Goal: Task Accomplishment & Management: Manage account settings

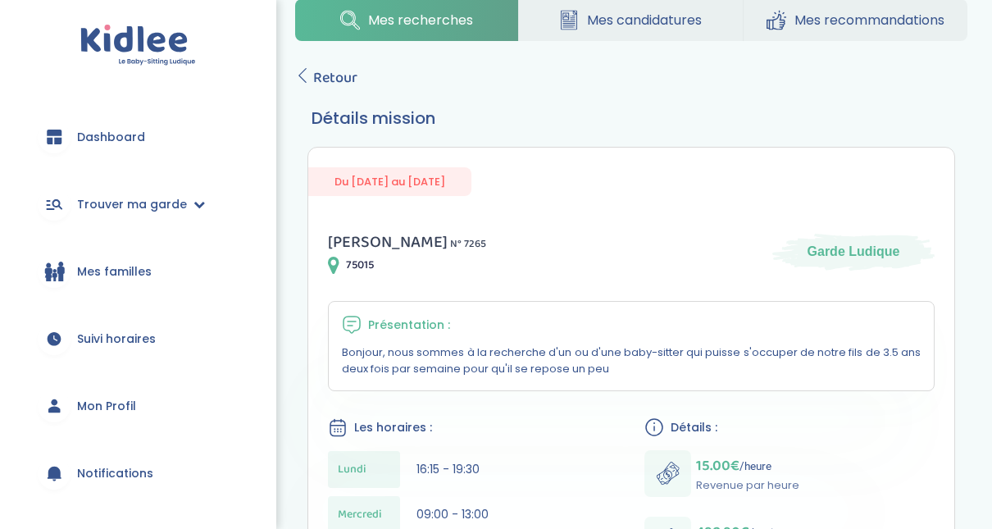
scroll to position [38, 0]
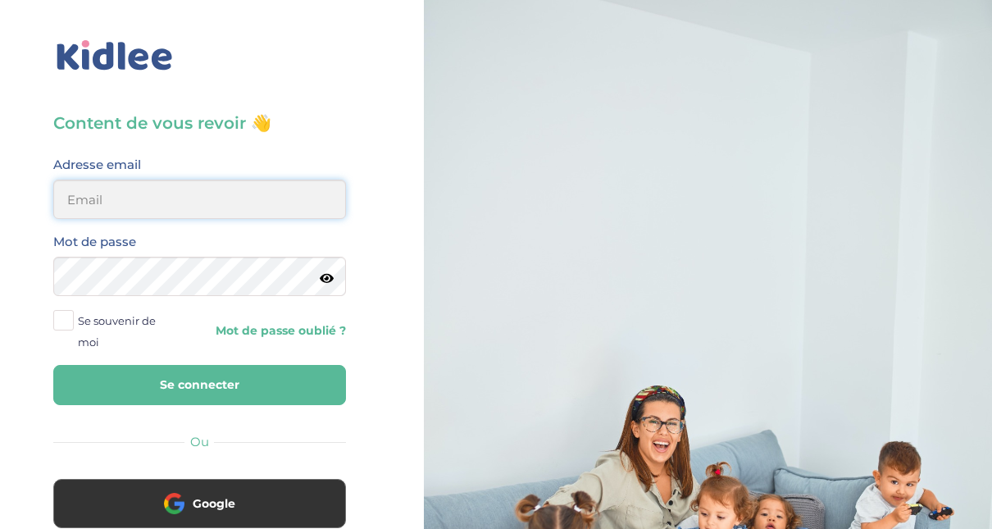
type input "[EMAIL_ADDRESS][DOMAIN_NAME]"
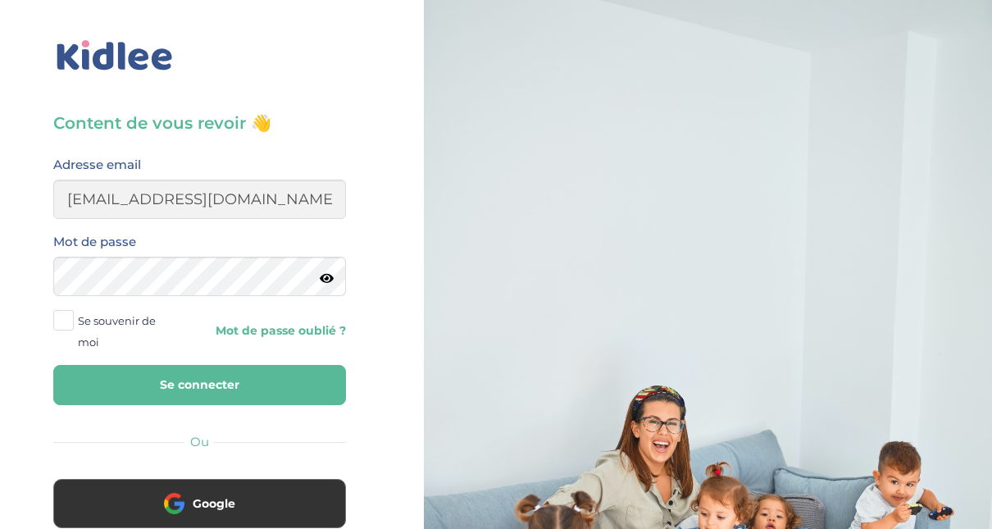
click at [229, 381] on button "Se connecter" at bounding box center [199, 385] width 293 height 40
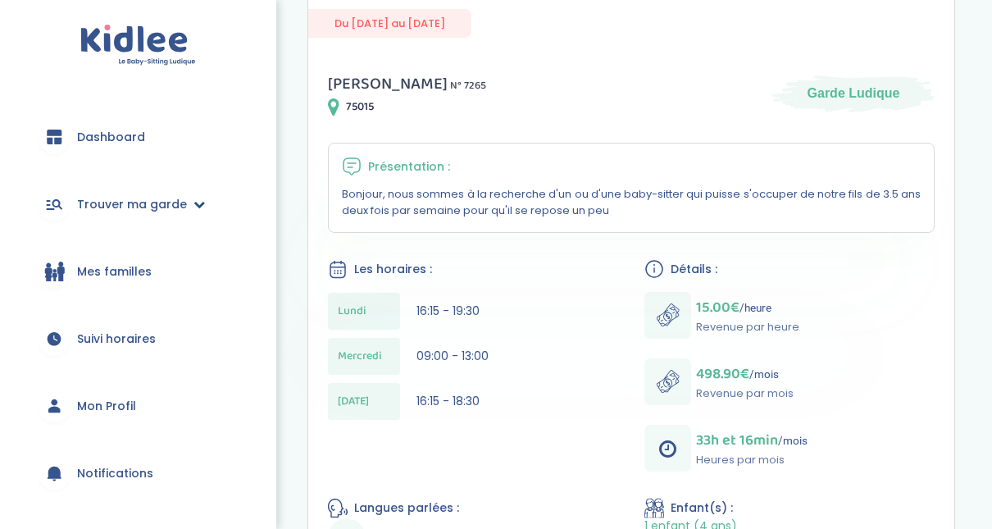
click at [135, 208] on span "Trouver ma garde" at bounding box center [132, 204] width 110 height 17
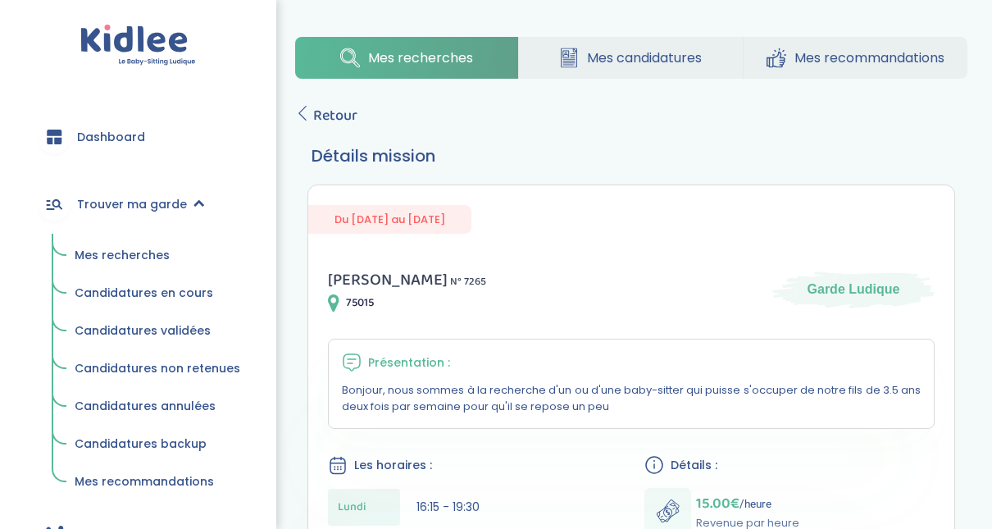
click at [137, 253] on span "Mes recherches" at bounding box center [122, 255] width 95 height 16
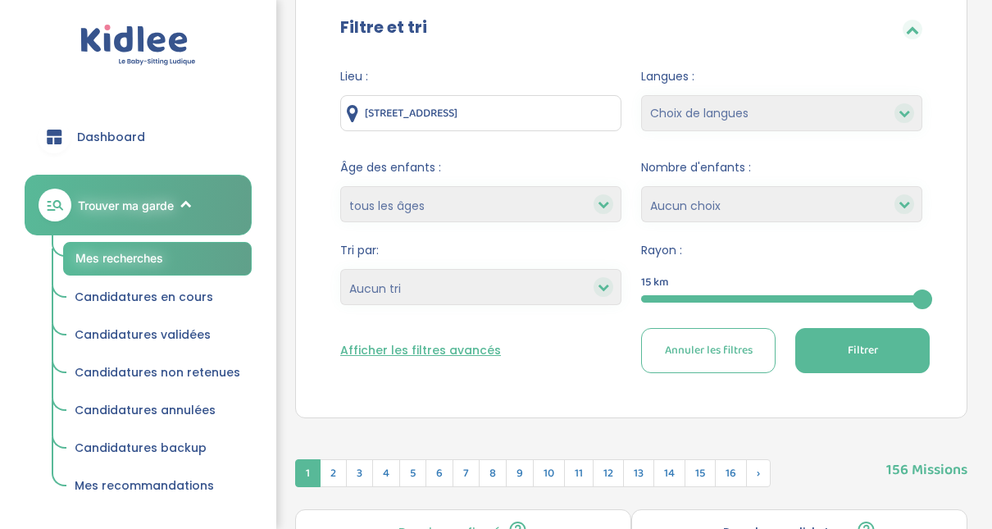
scroll to position [26, 0]
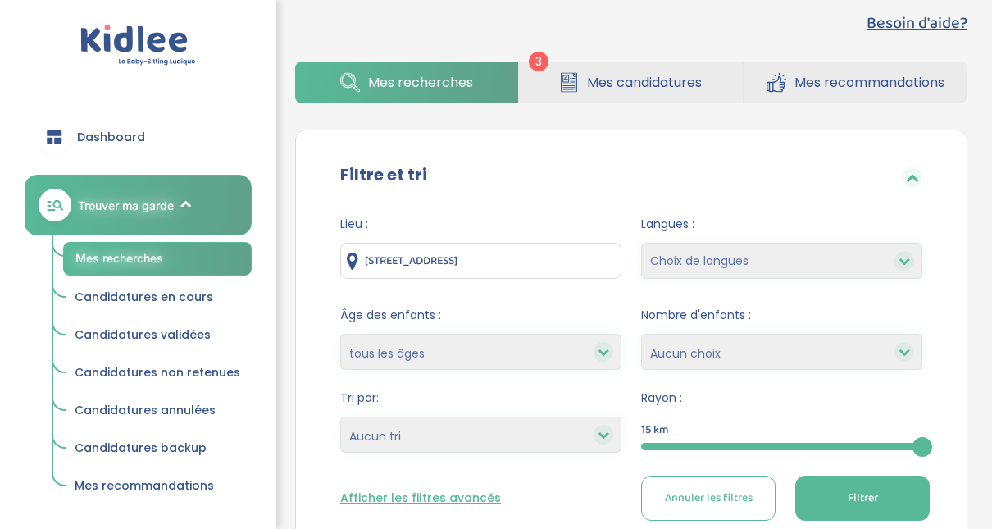
click at [718, 452] on div "15" at bounding box center [781, 446] width 281 height 19
click at [853, 486] on button "Filtrer" at bounding box center [863, 498] width 135 height 45
click at [898, 494] on button "Filtrer" at bounding box center [863, 498] width 135 height 45
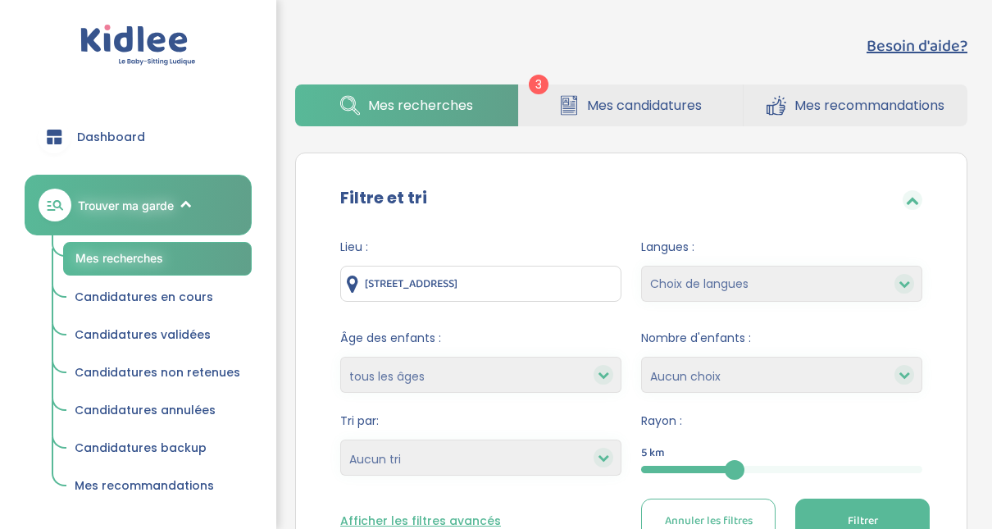
scroll to position [1, 0]
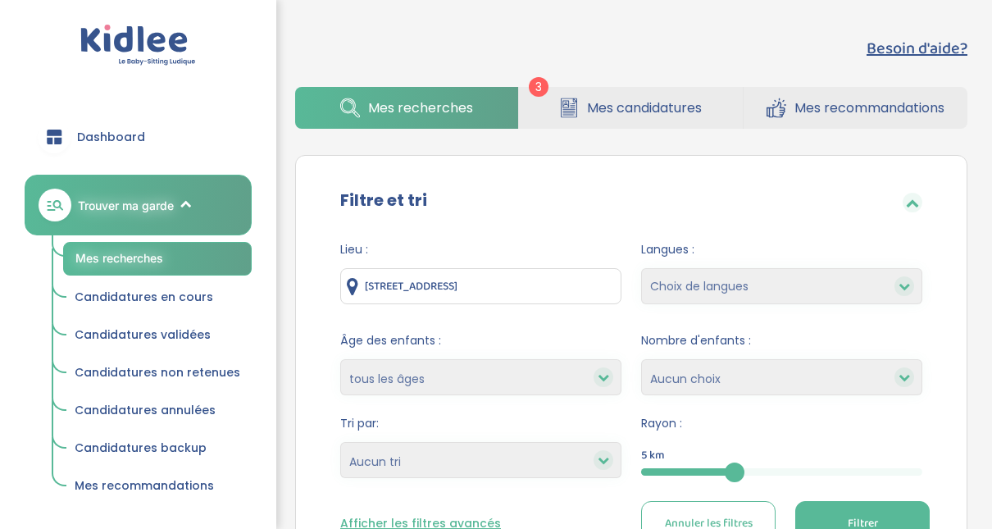
click at [601, 105] on span "Mes candidatures" at bounding box center [644, 108] width 115 height 21
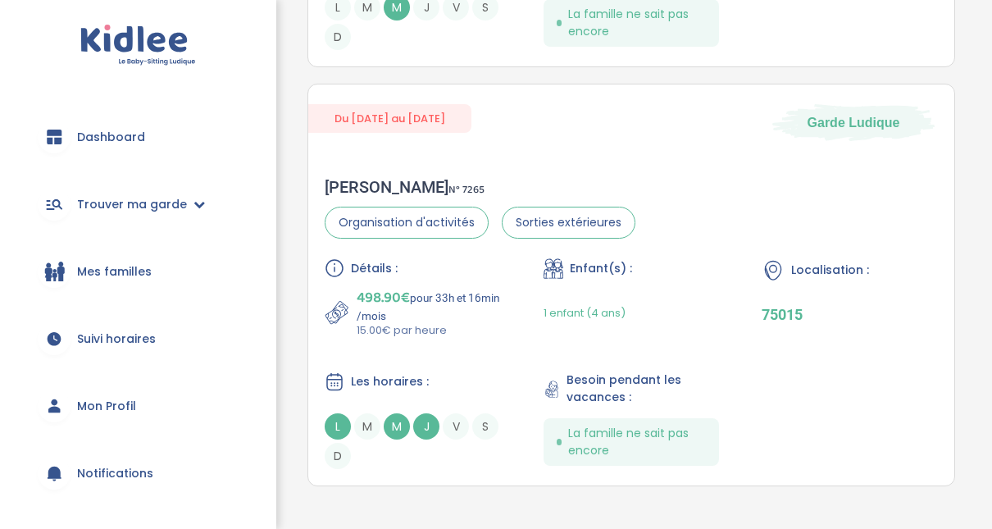
scroll to position [1162, 0]
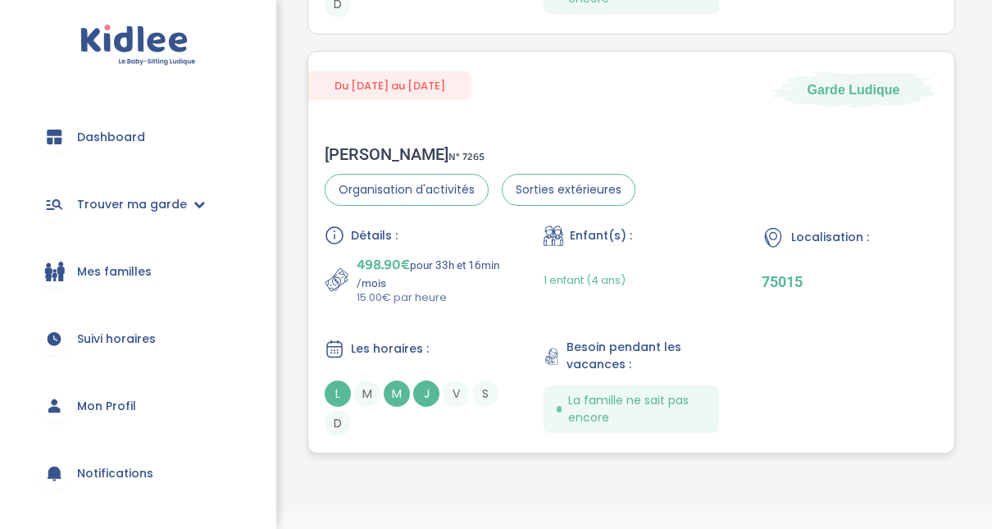
click at [363, 153] on div "Clémence L . N° 7265" at bounding box center [480, 154] width 311 height 20
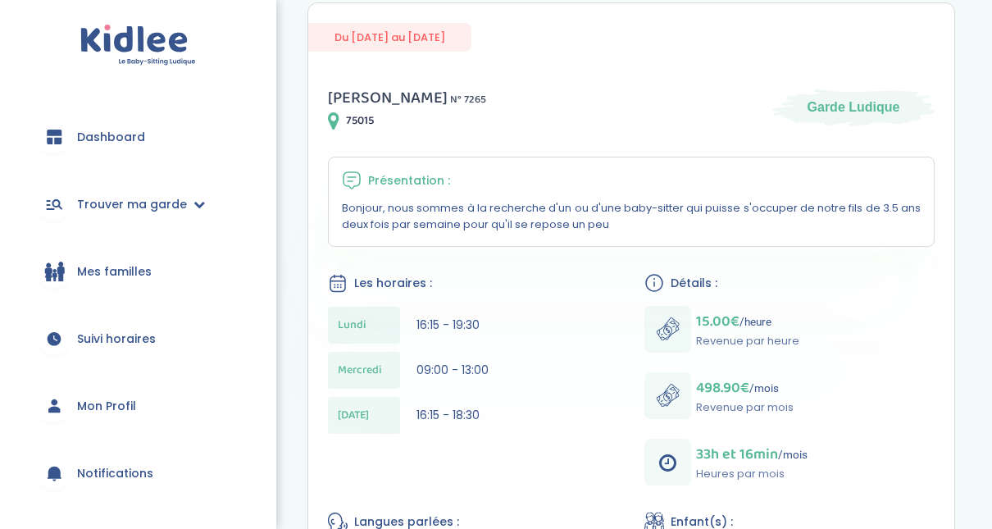
scroll to position [185, 0]
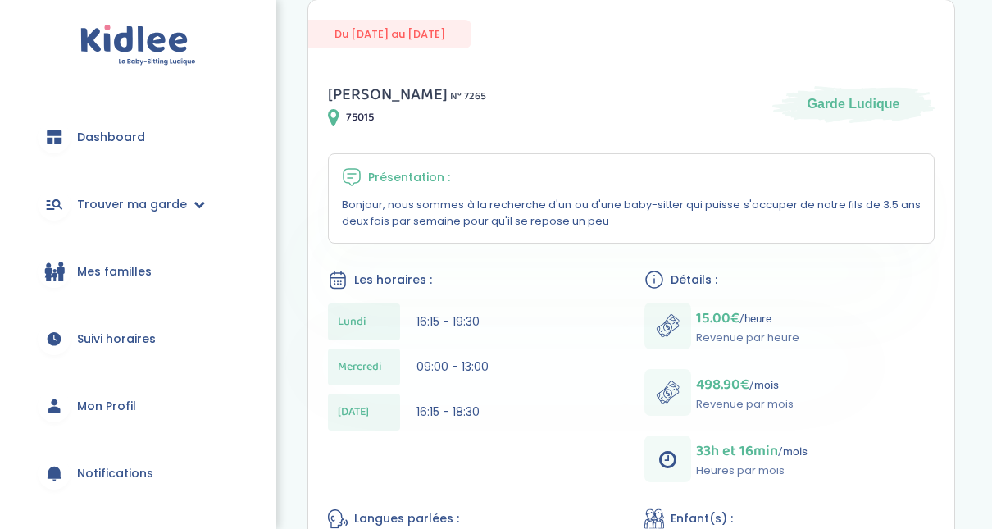
click at [123, 135] on span "Dashboard" at bounding box center [111, 137] width 68 height 17
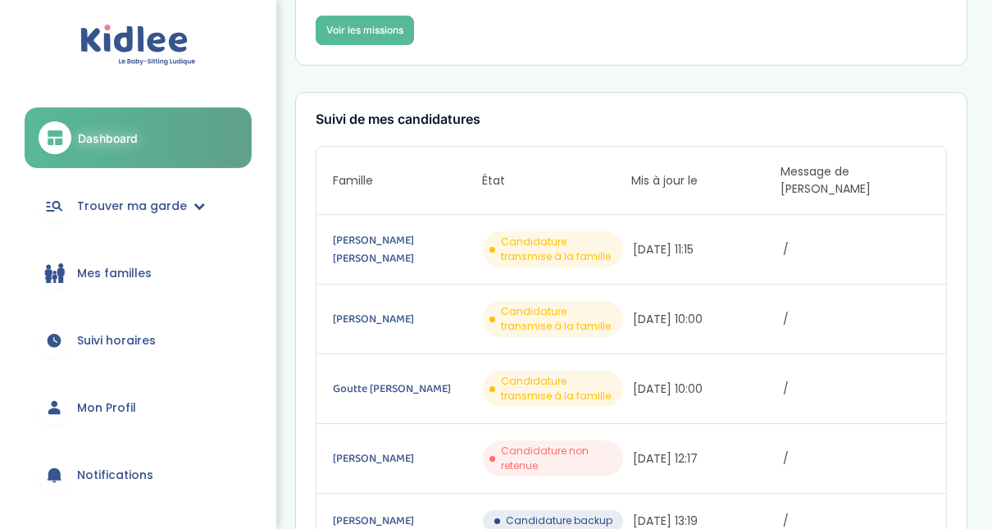
scroll to position [214, 0]
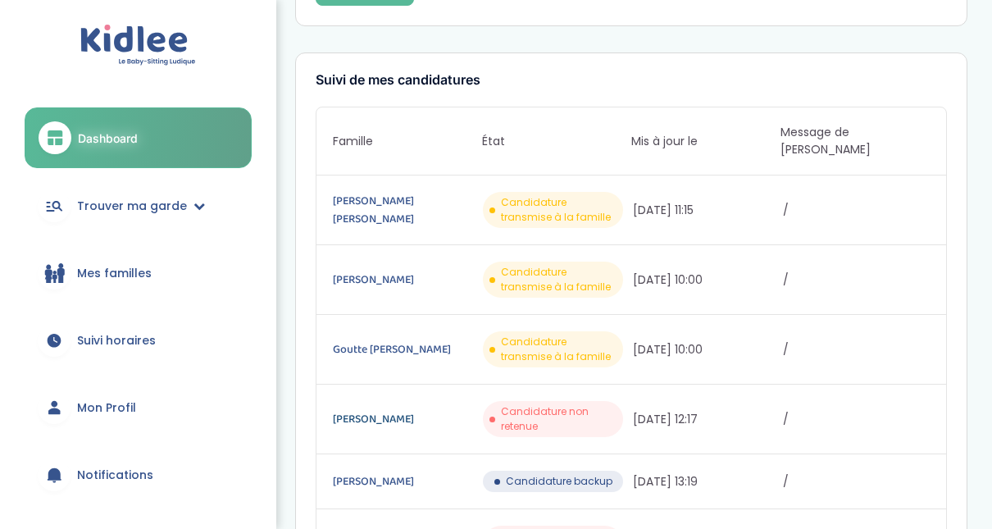
click at [413, 410] on link "[PERSON_NAME]" at bounding box center [406, 419] width 147 height 18
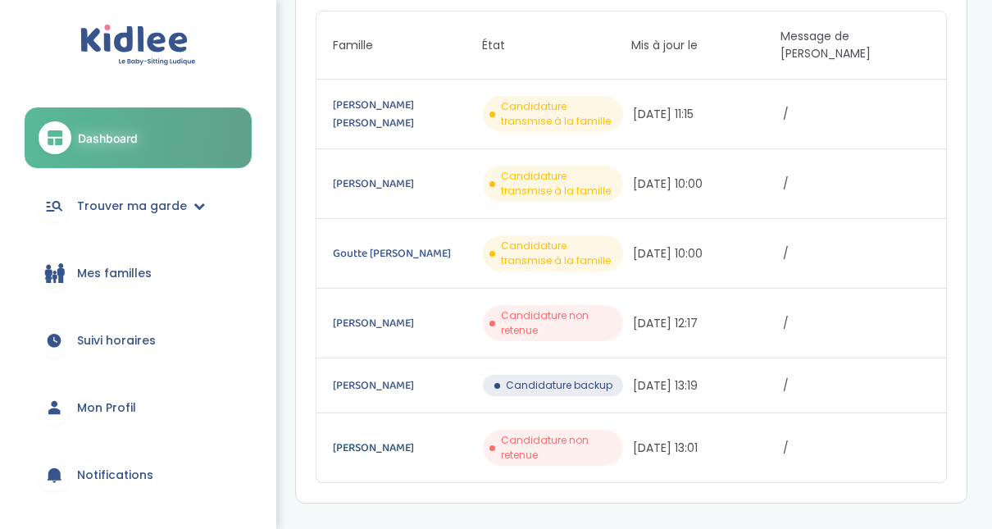
click at [364, 439] on link "[PERSON_NAME]" at bounding box center [406, 448] width 147 height 18
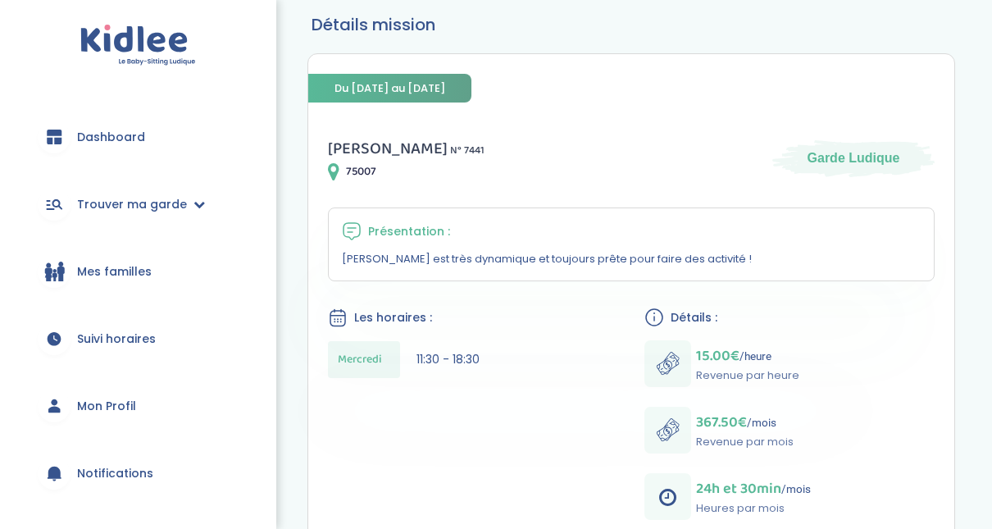
scroll to position [164, 0]
